Goal: Navigation & Orientation: Find specific page/section

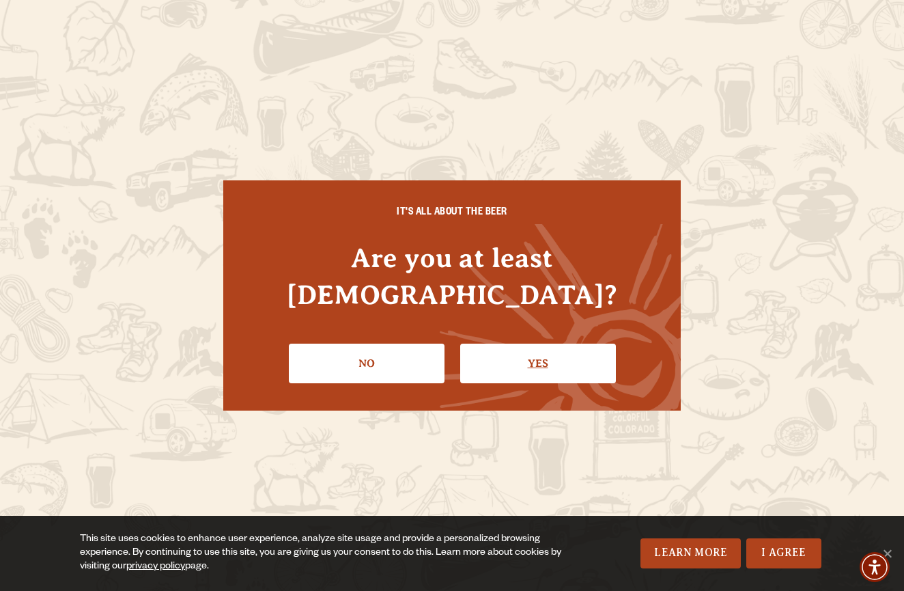
click at [538, 352] on link "Yes" at bounding box center [538, 364] width 156 height 40
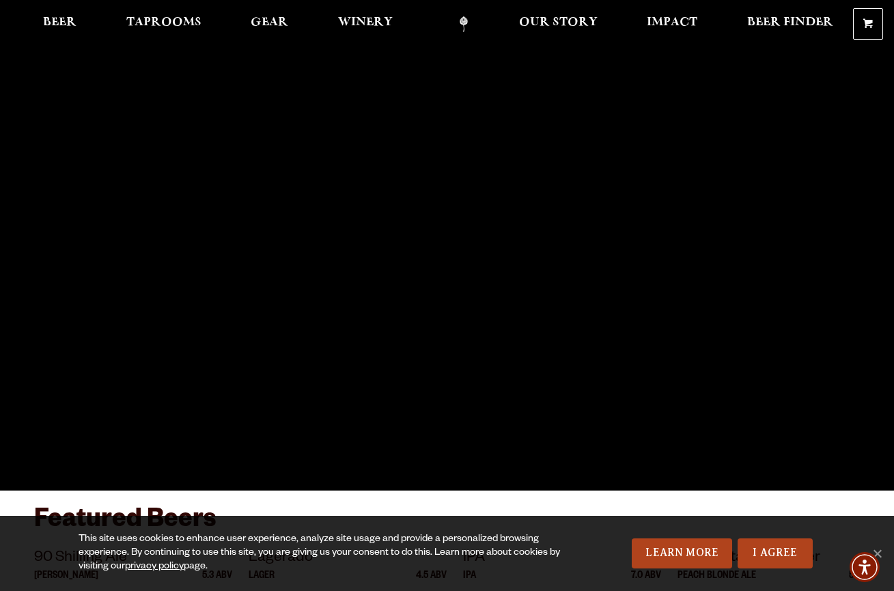
scroll to position [15, 0]
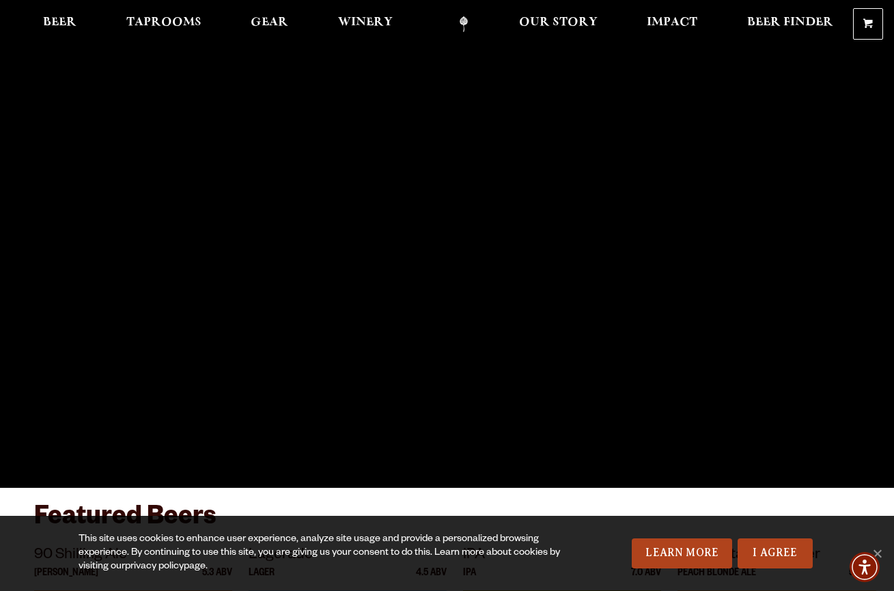
click at [170, 568] on link "privacy policy" at bounding box center [154, 566] width 59 height 11
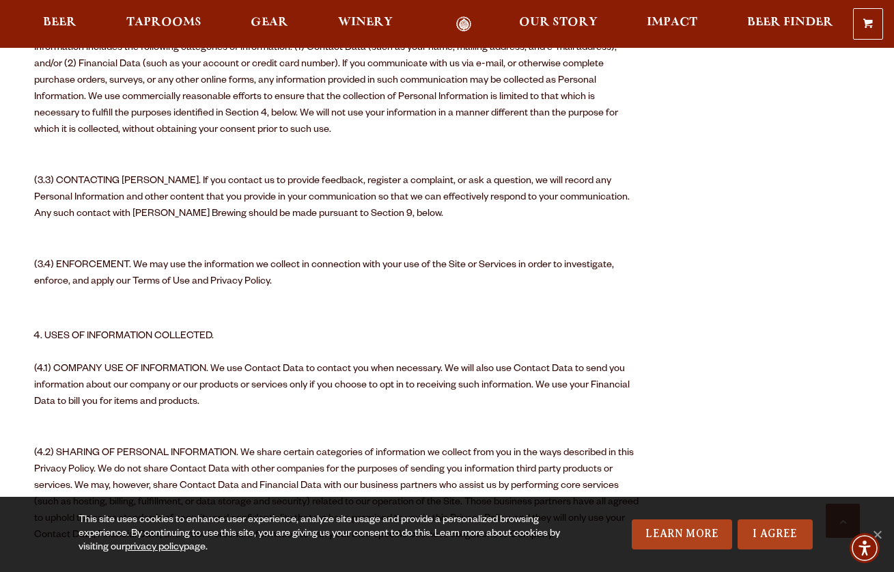
scroll to position [1193, 0]
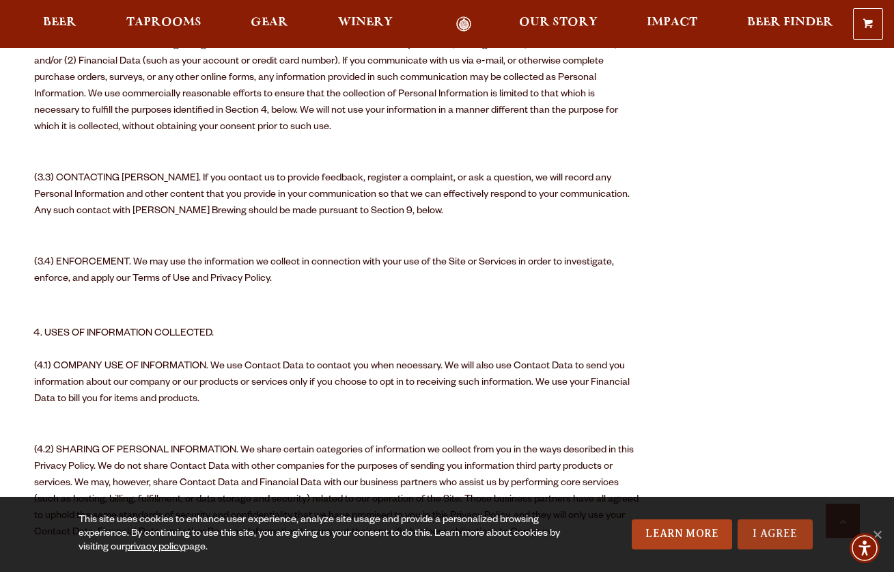
click at [778, 533] on link "I Agree" at bounding box center [775, 534] width 75 height 30
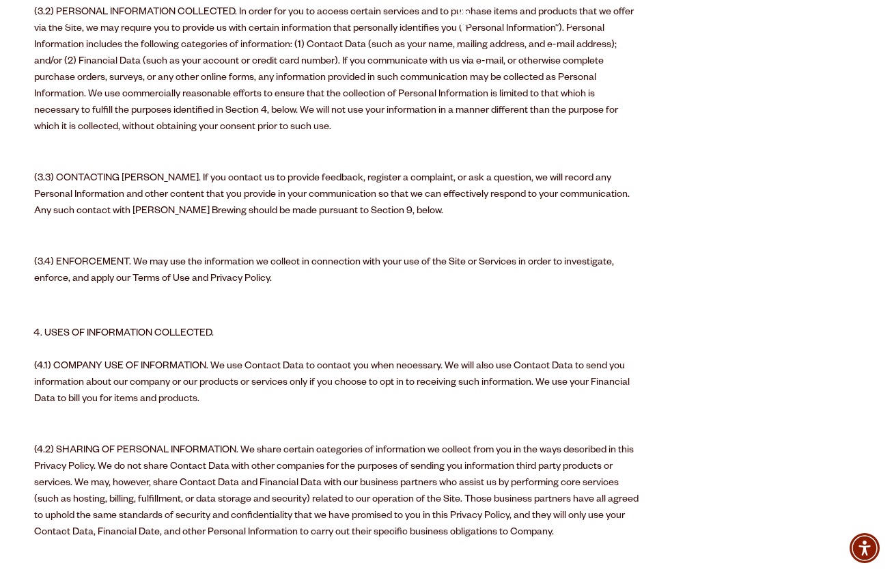
scroll to position [0, 0]
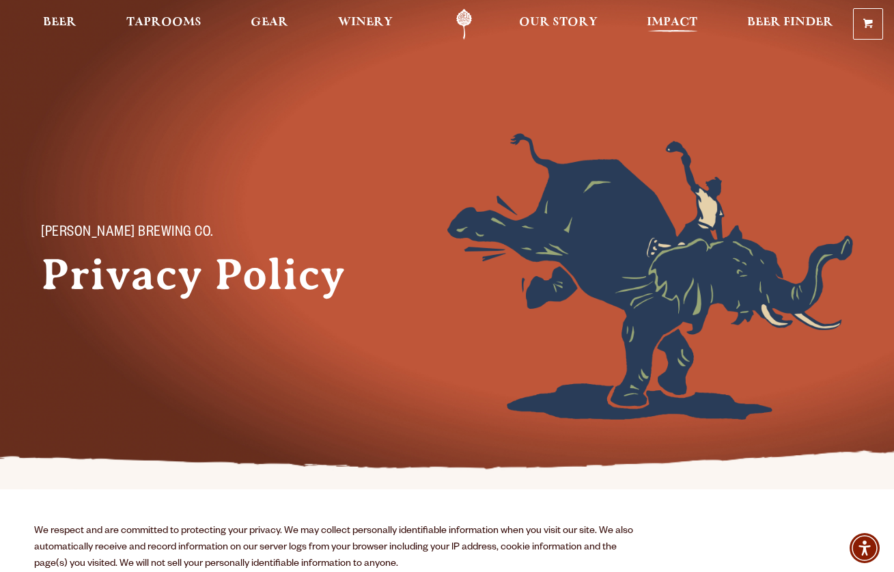
click at [674, 22] on span "Impact" at bounding box center [672, 22] width 51 height 11
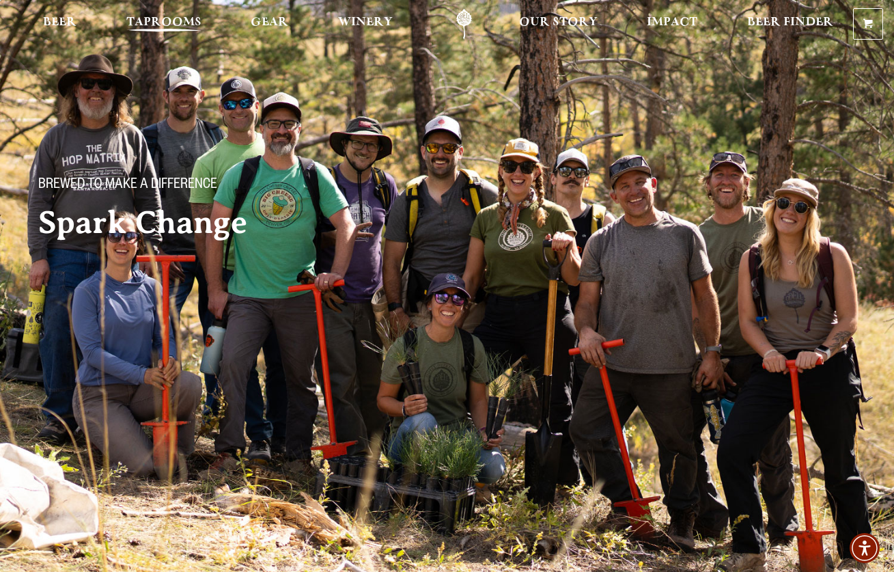
click at [151, 20] on span "Taprooms" at bounding box center [163, 22] width 75 height 11
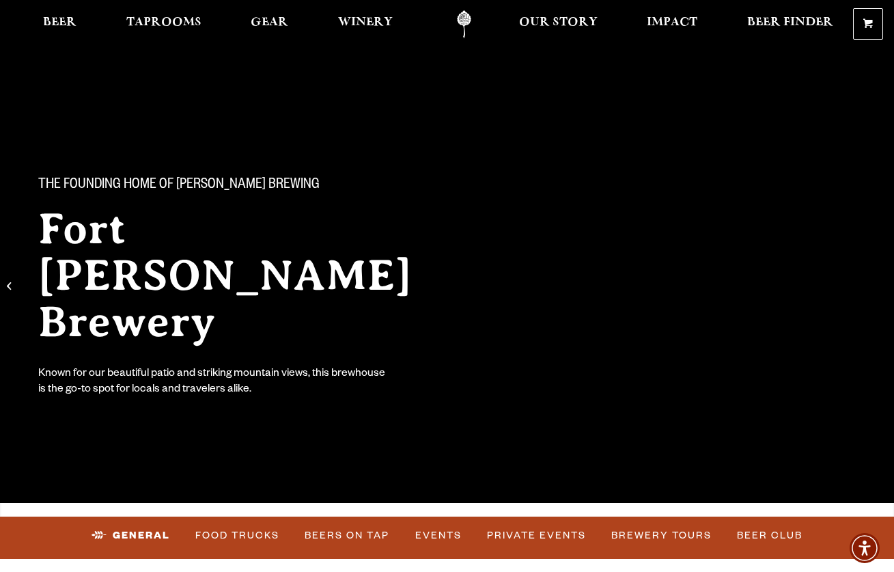
scroll to position [12, 0]
